Goal: Use online tool/utility

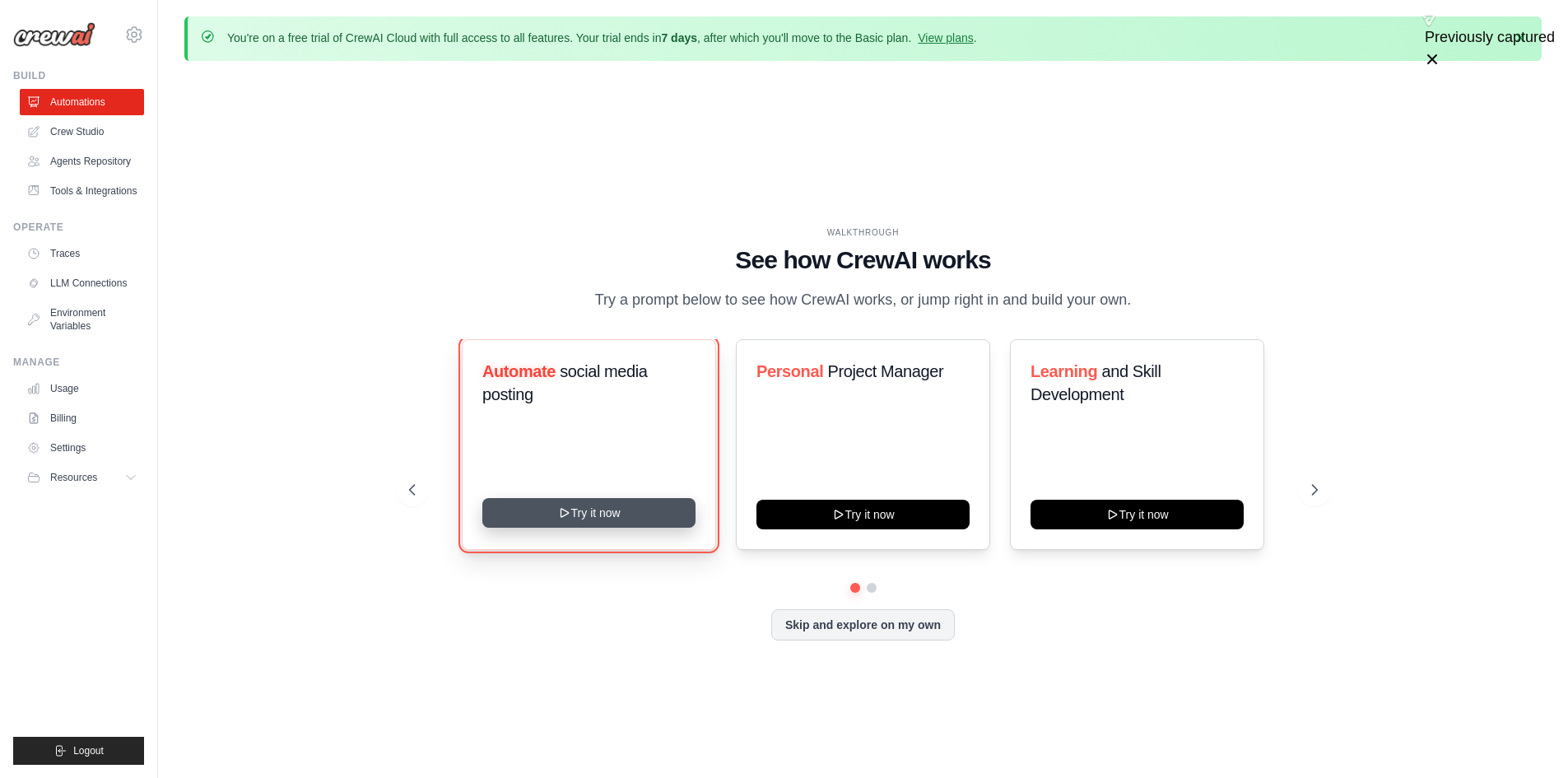
click at [601, 512] on button "Try it now" at bounding box center [589, 512] width 213 height 30
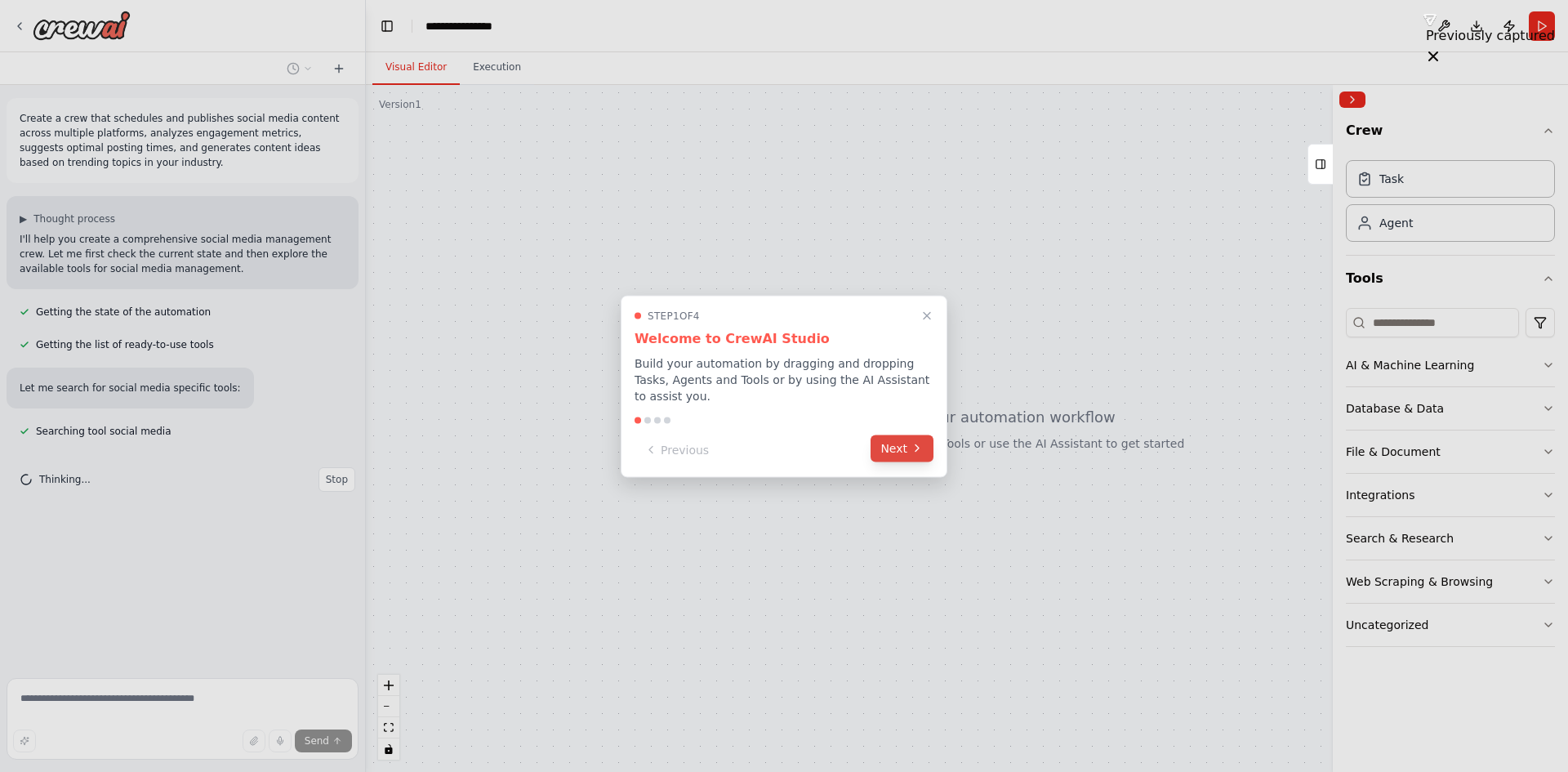
click at [893, 442] on button "Next" at bounding box center [902, 448] width 63 height 27
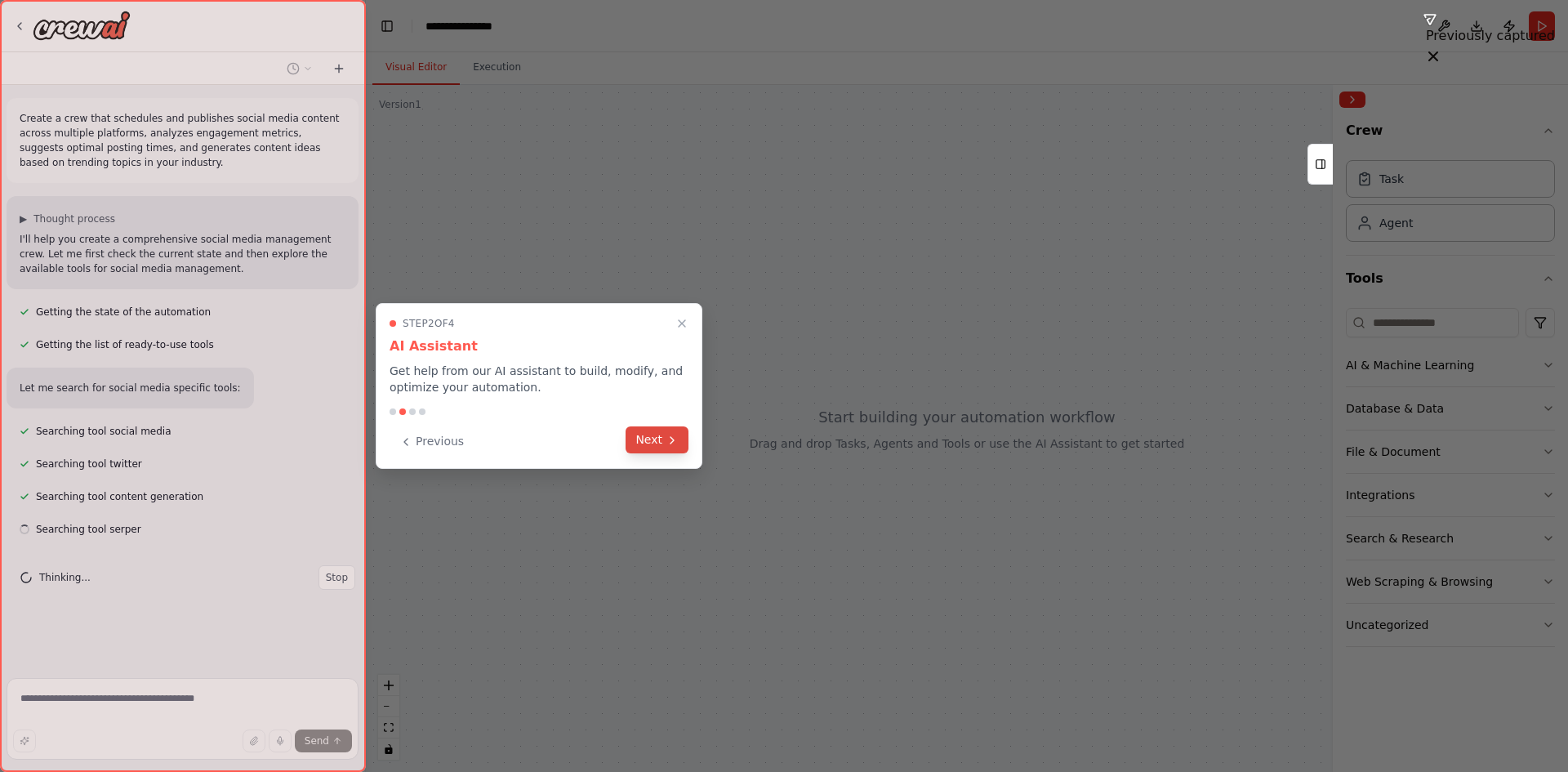
click at [662, 442] on button "Next" at bounding box center [657, 440] width 63 height 27
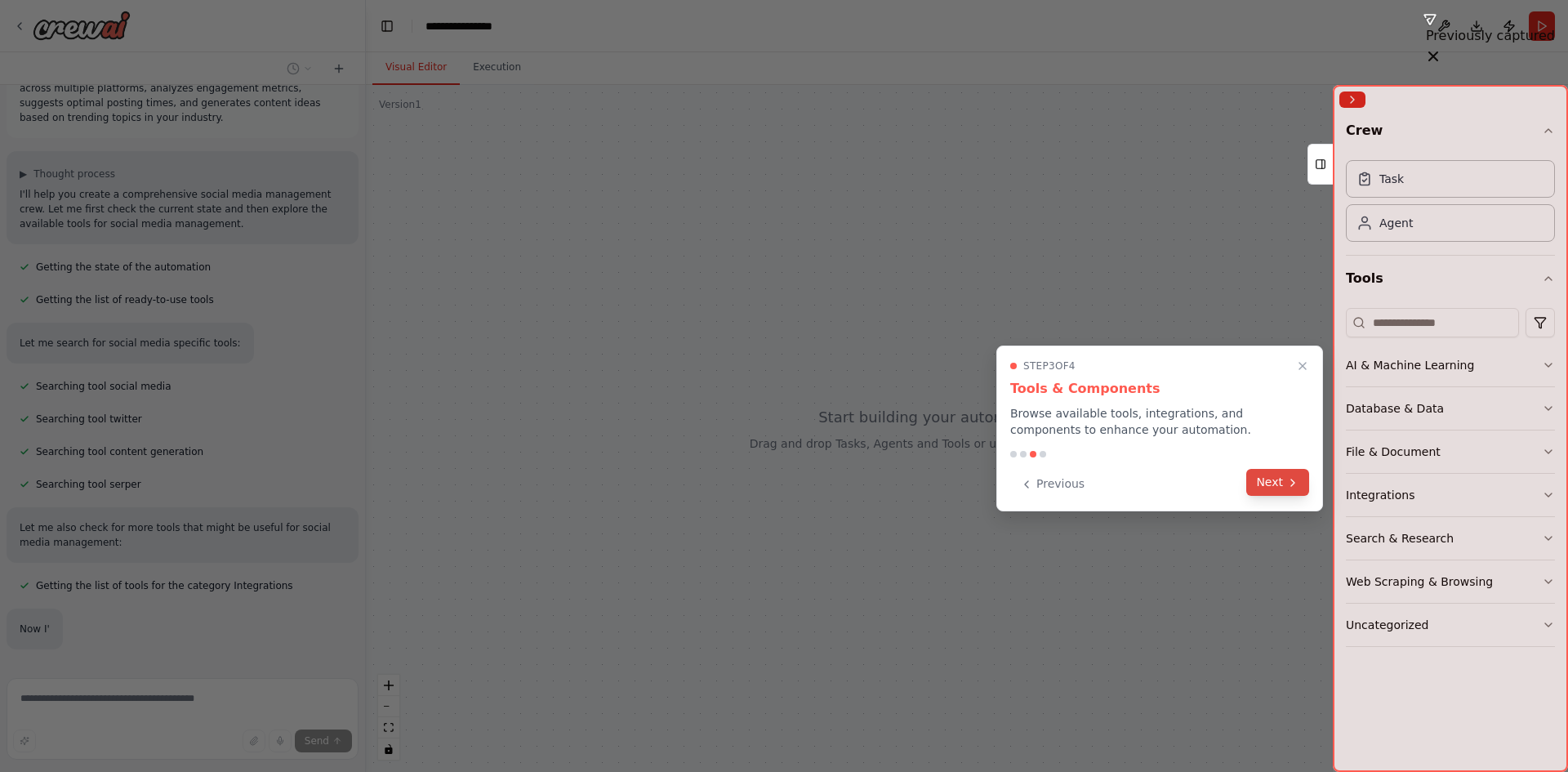
scroll to position [132, 0]
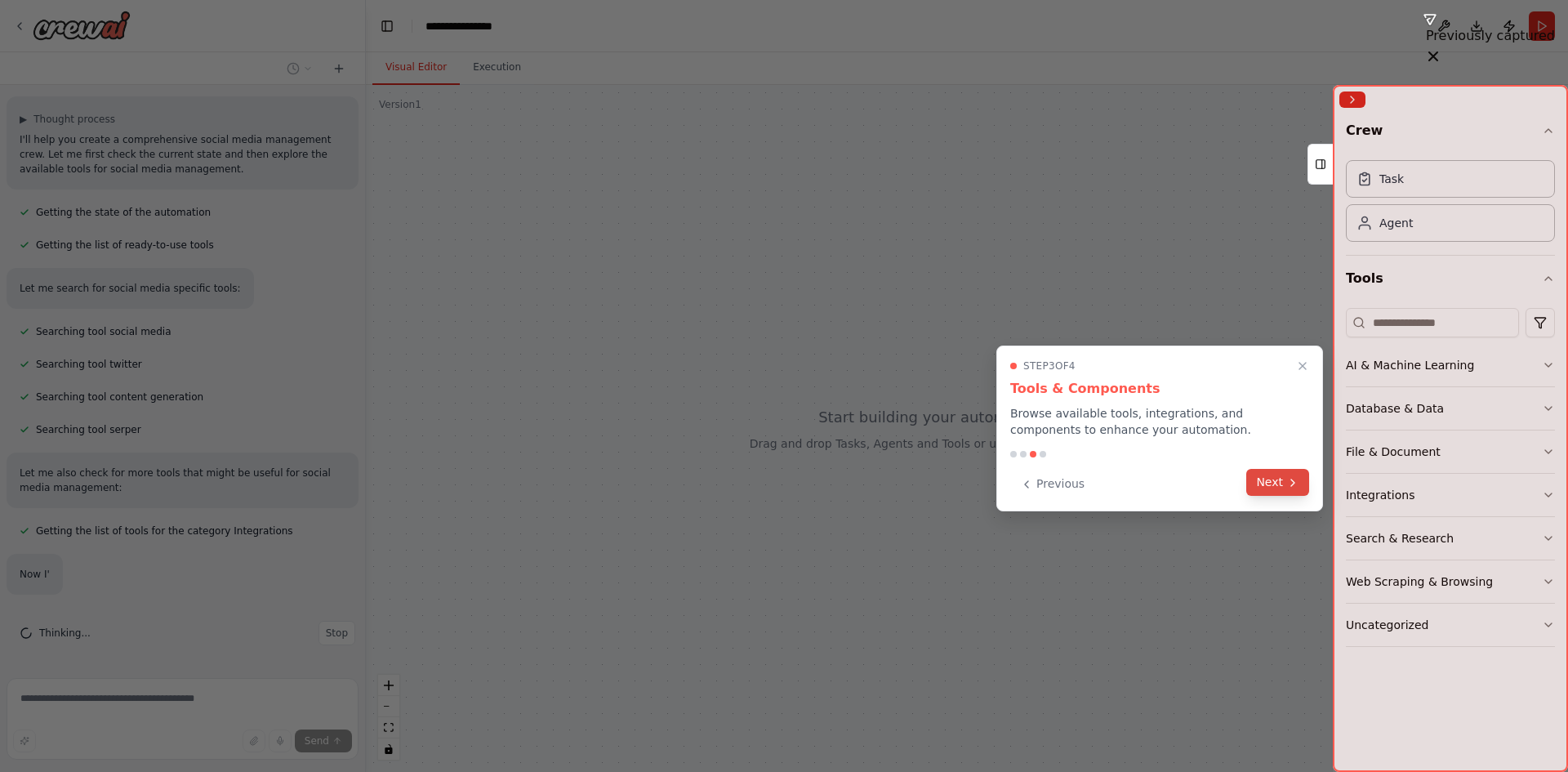
click at [1277, 484] on button "Next" at bounding box center [1277, 482] width 63 height 27
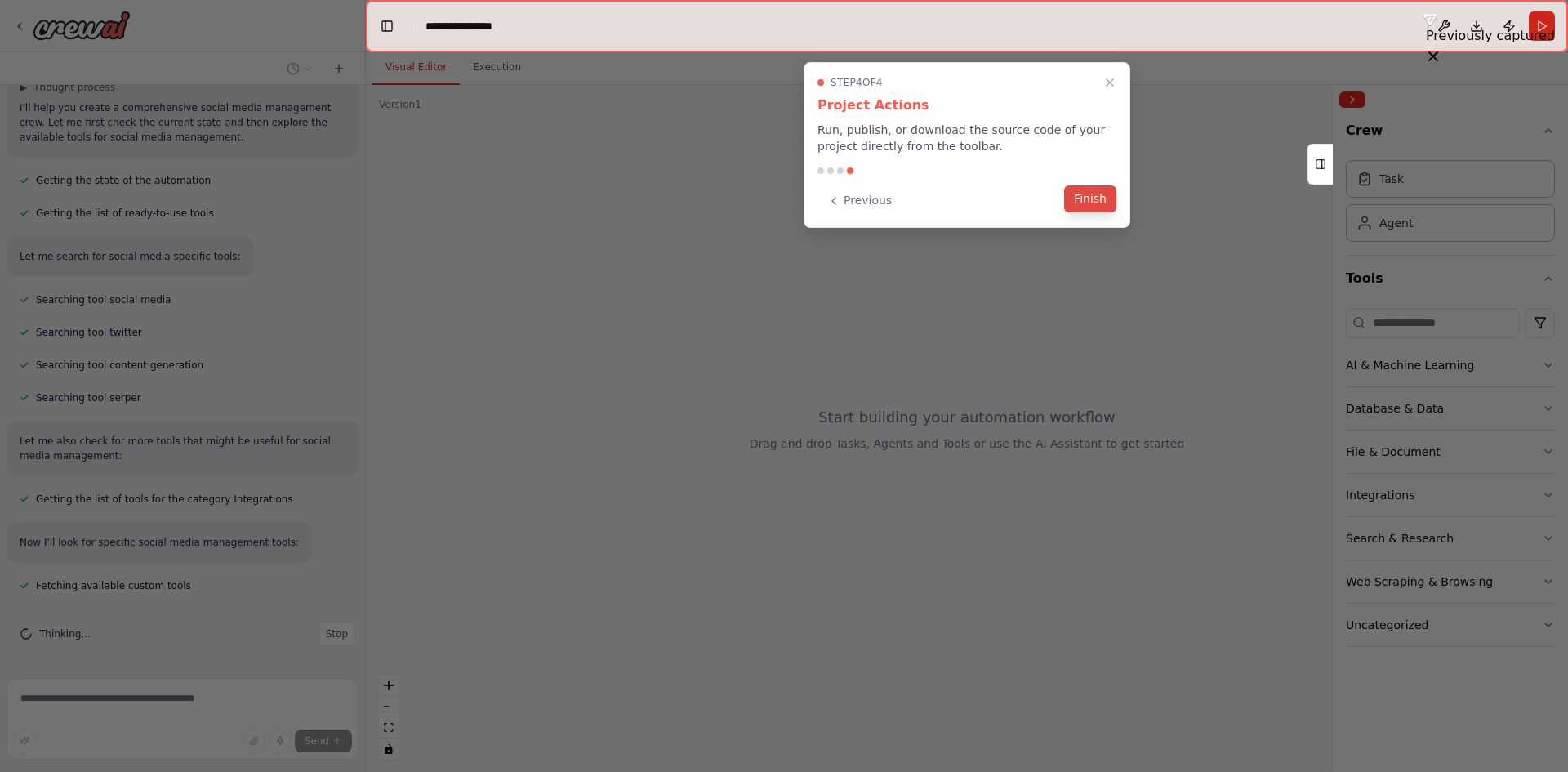
click at [1092, 198] on button "Finish" at bounding box center [1091, 198] width 52 height 27
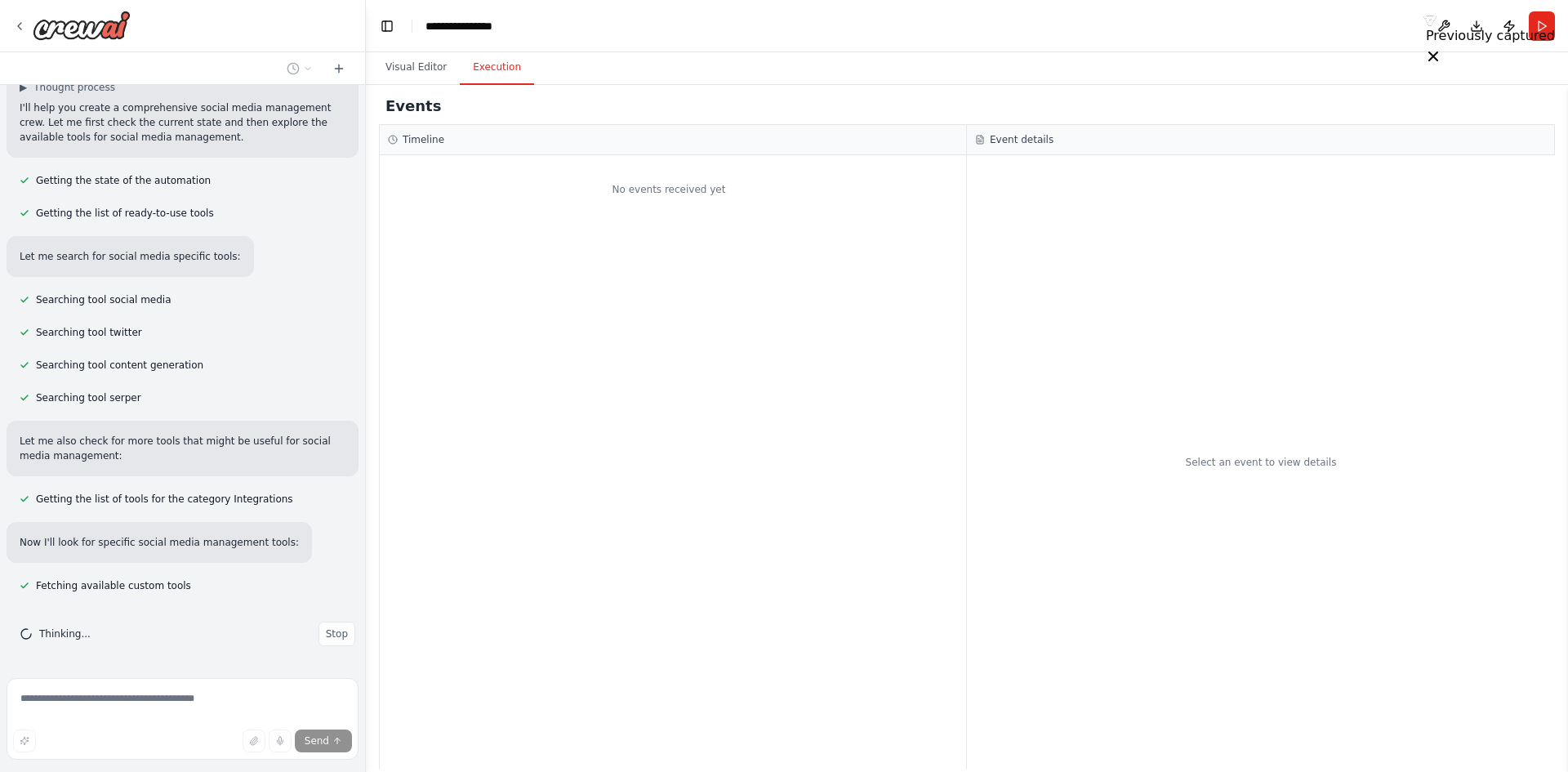
click at [492, 68] on button "Execution" at bounding box center [497, 68] width 74 height 35
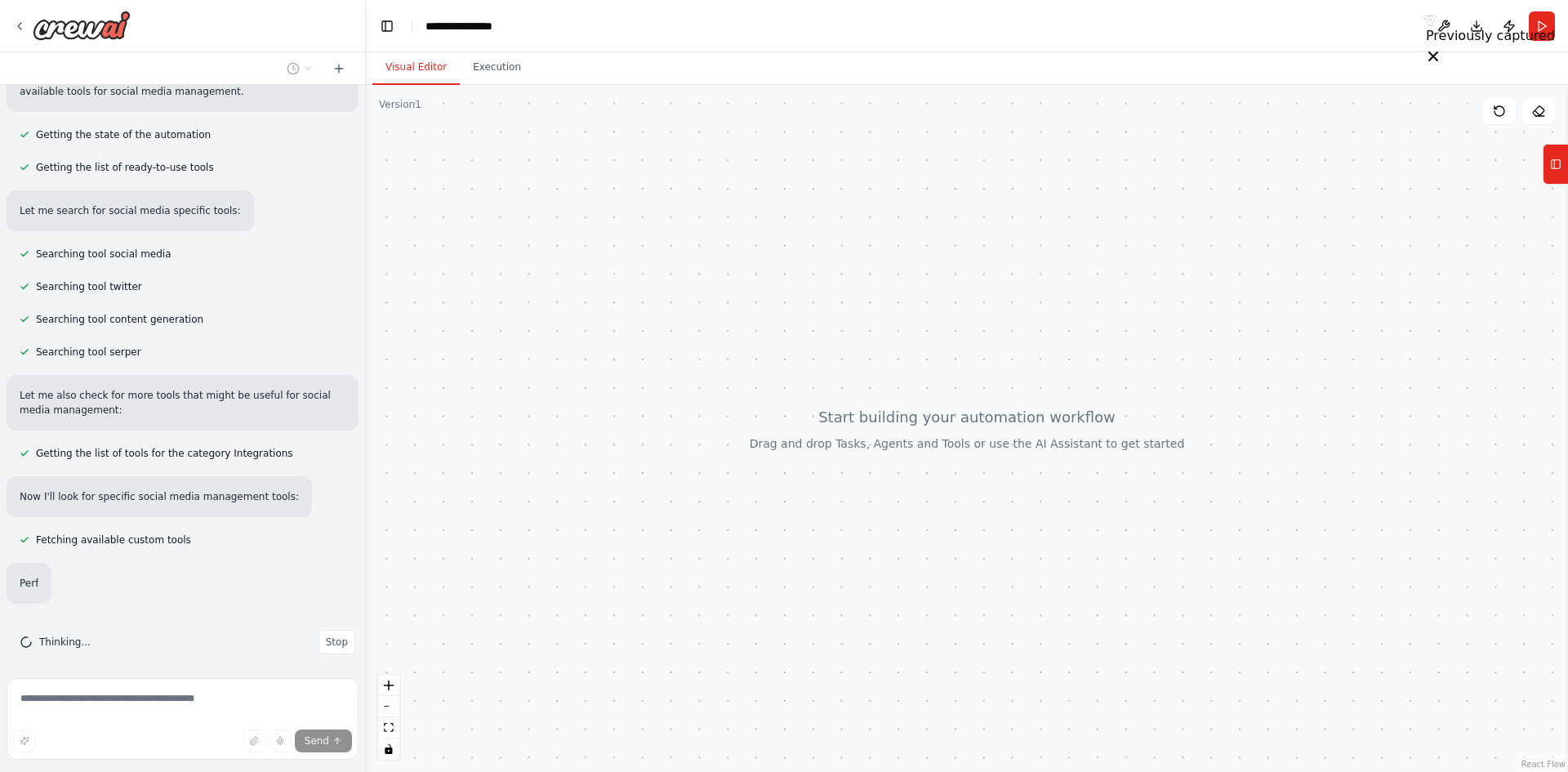
click at [407, 68] on button "Visual Editor" at bounding box center [416, 68] width 87 height 35
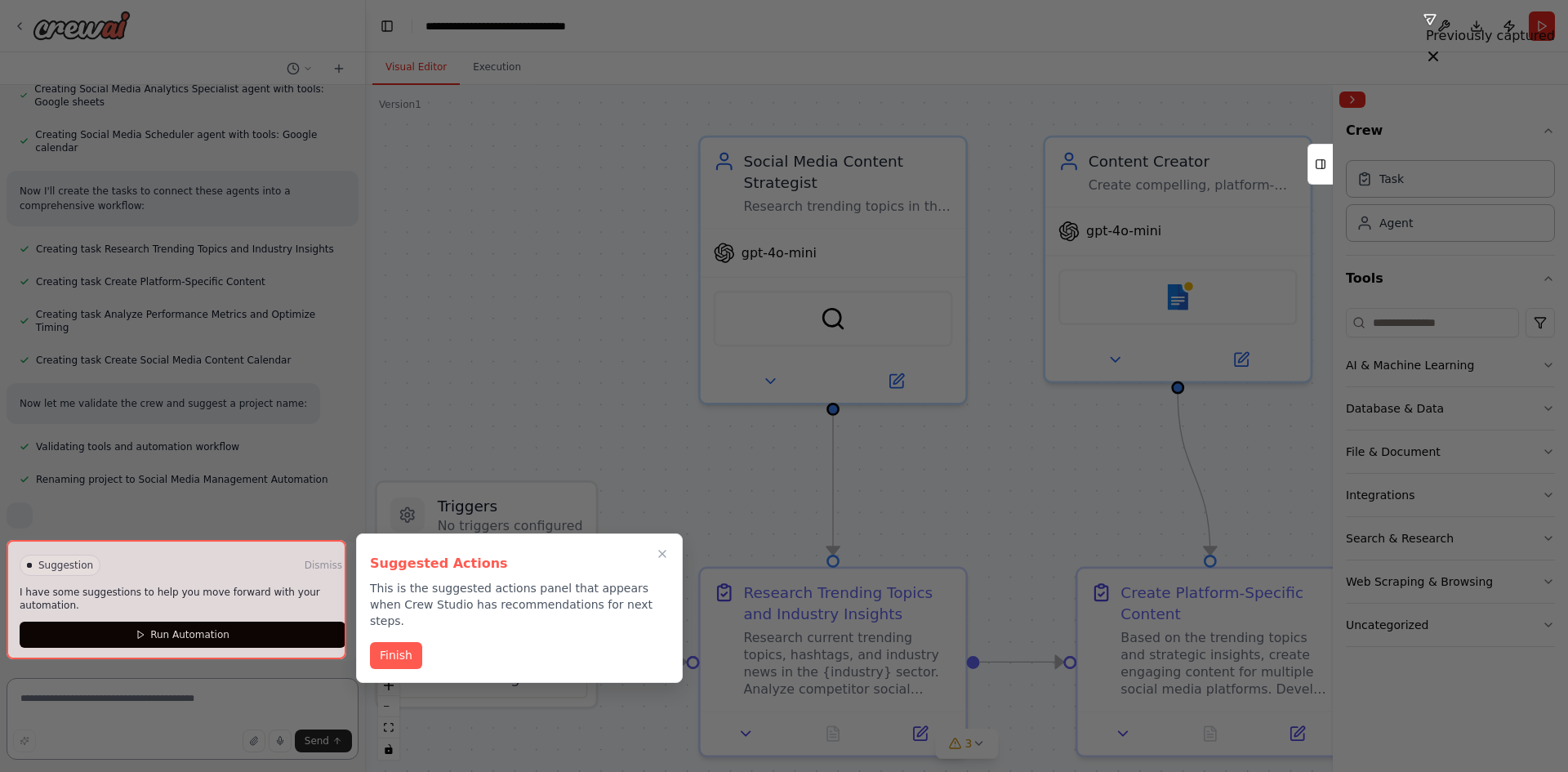
scroll to position [1031, 0]
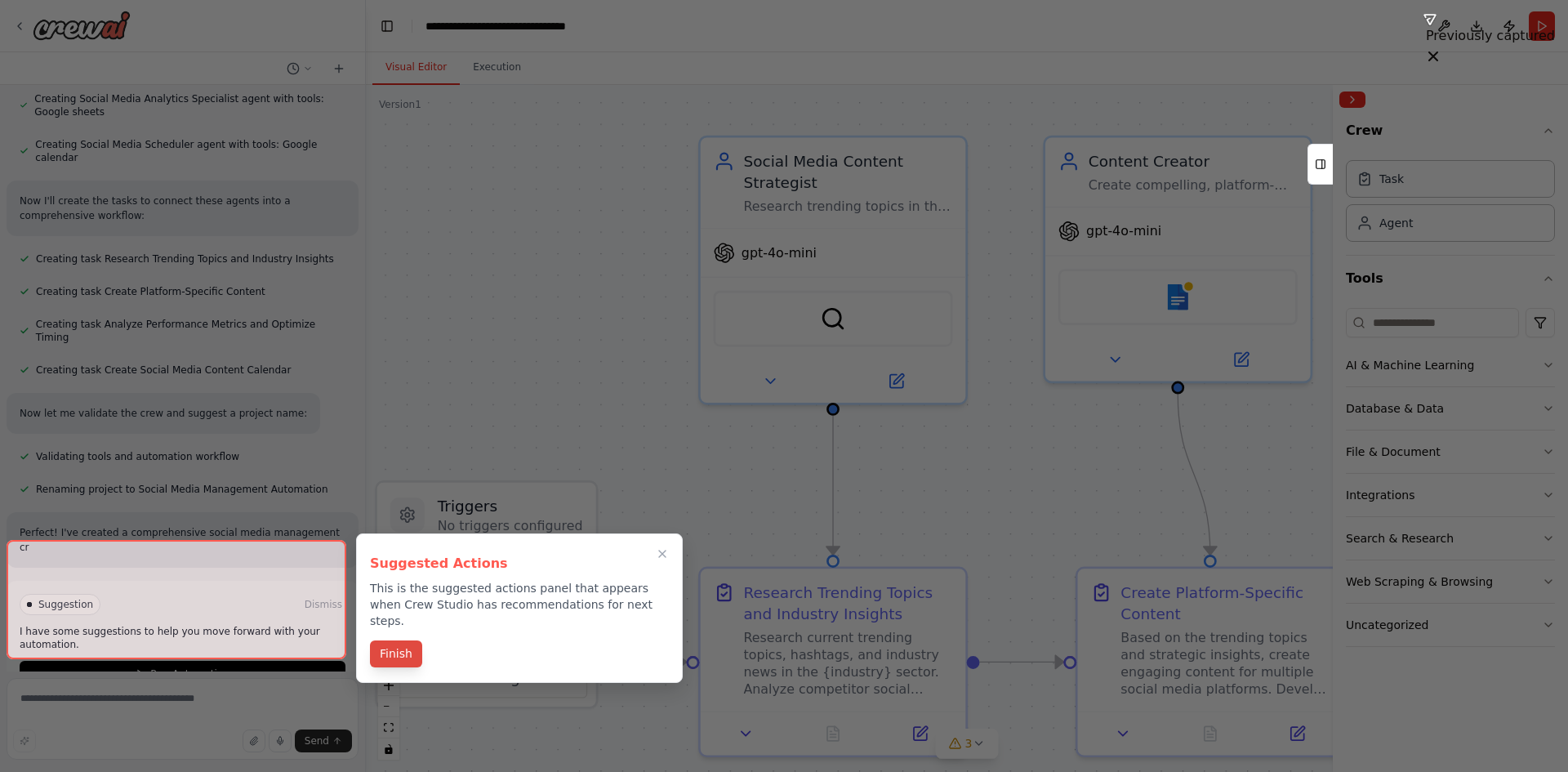
click at [398, 640] on button "Finish" at bounding box center [396, 654] width 52 height 27
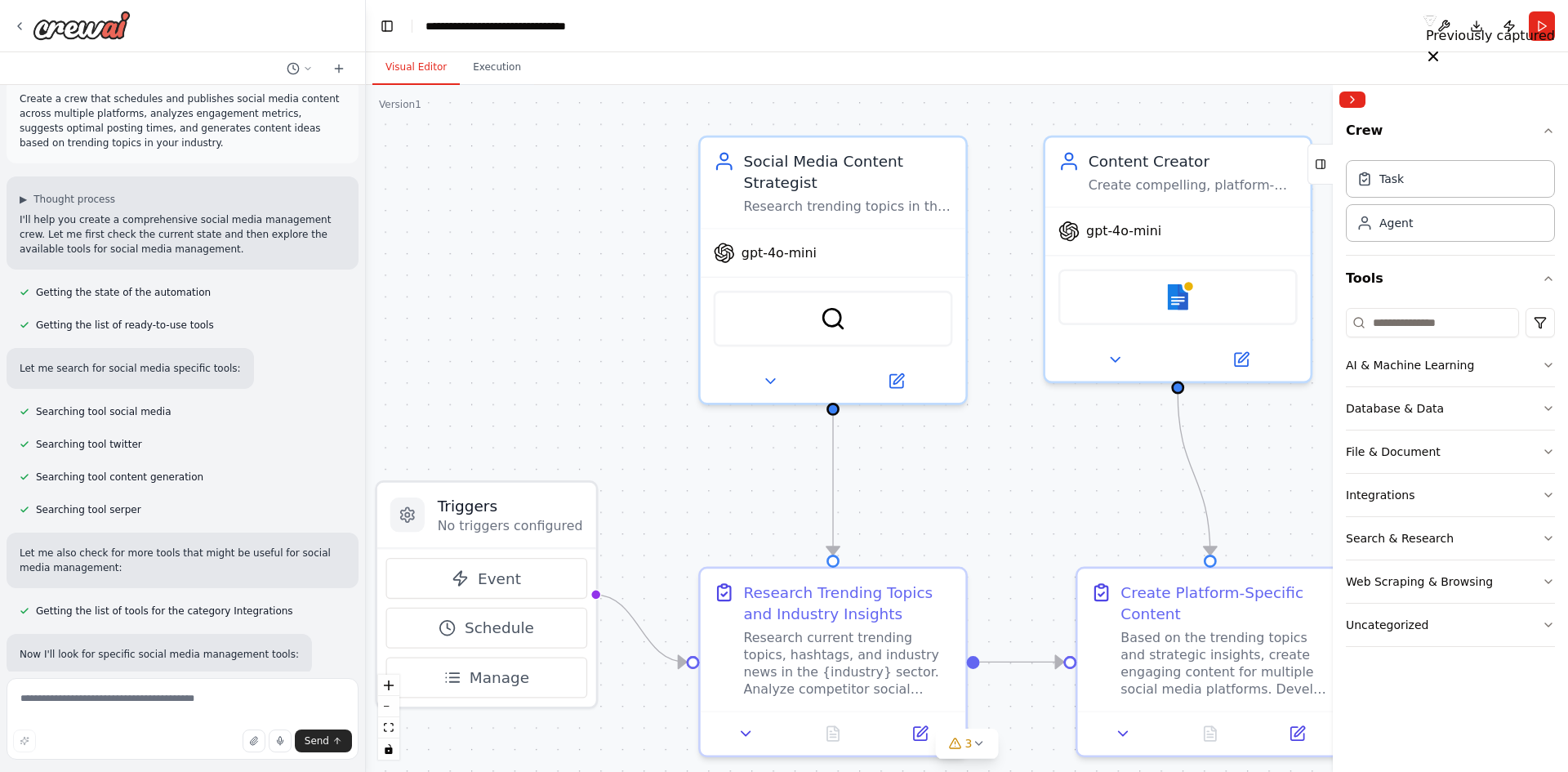
scroll to position [0, 0]
